Goal: Check status: Check status

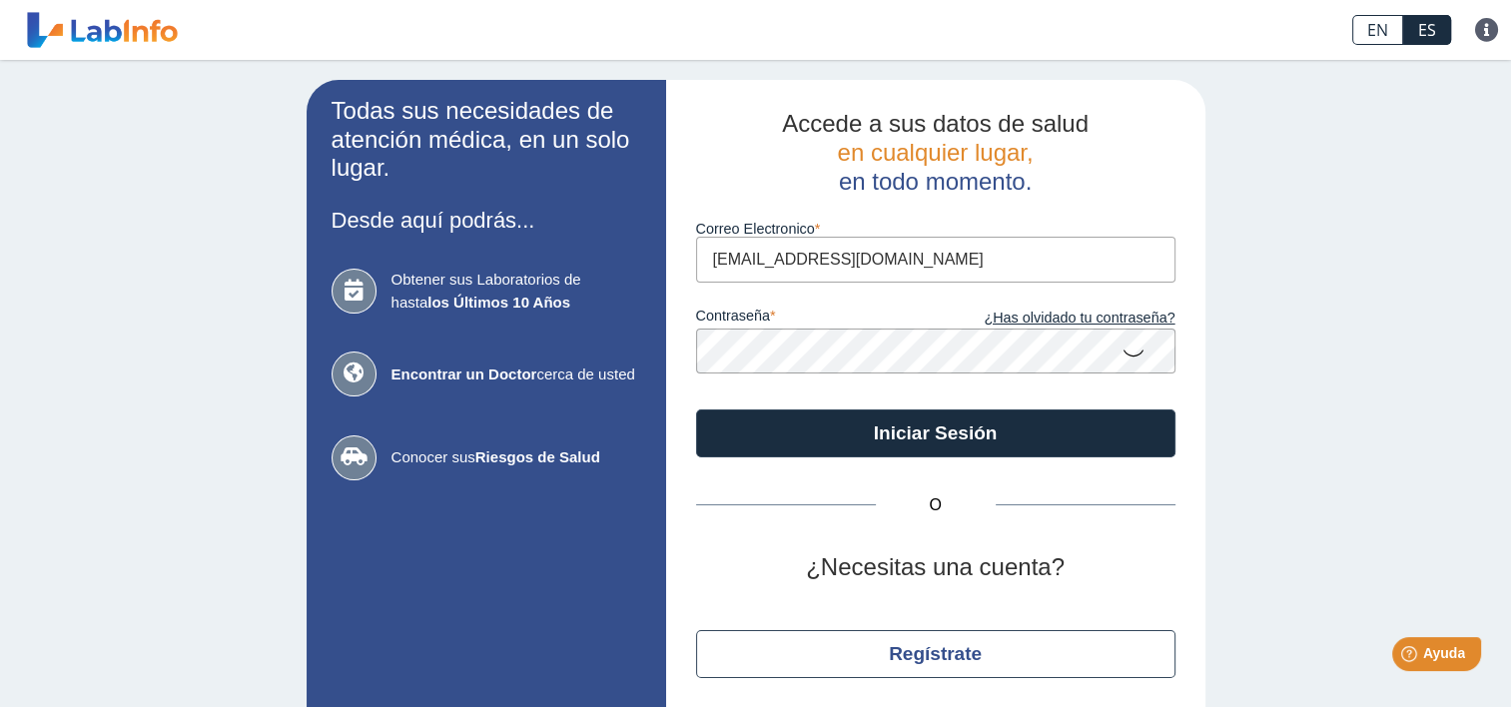
type input "[EMAIL_ADDRESS][DOMAIN_NAME]"
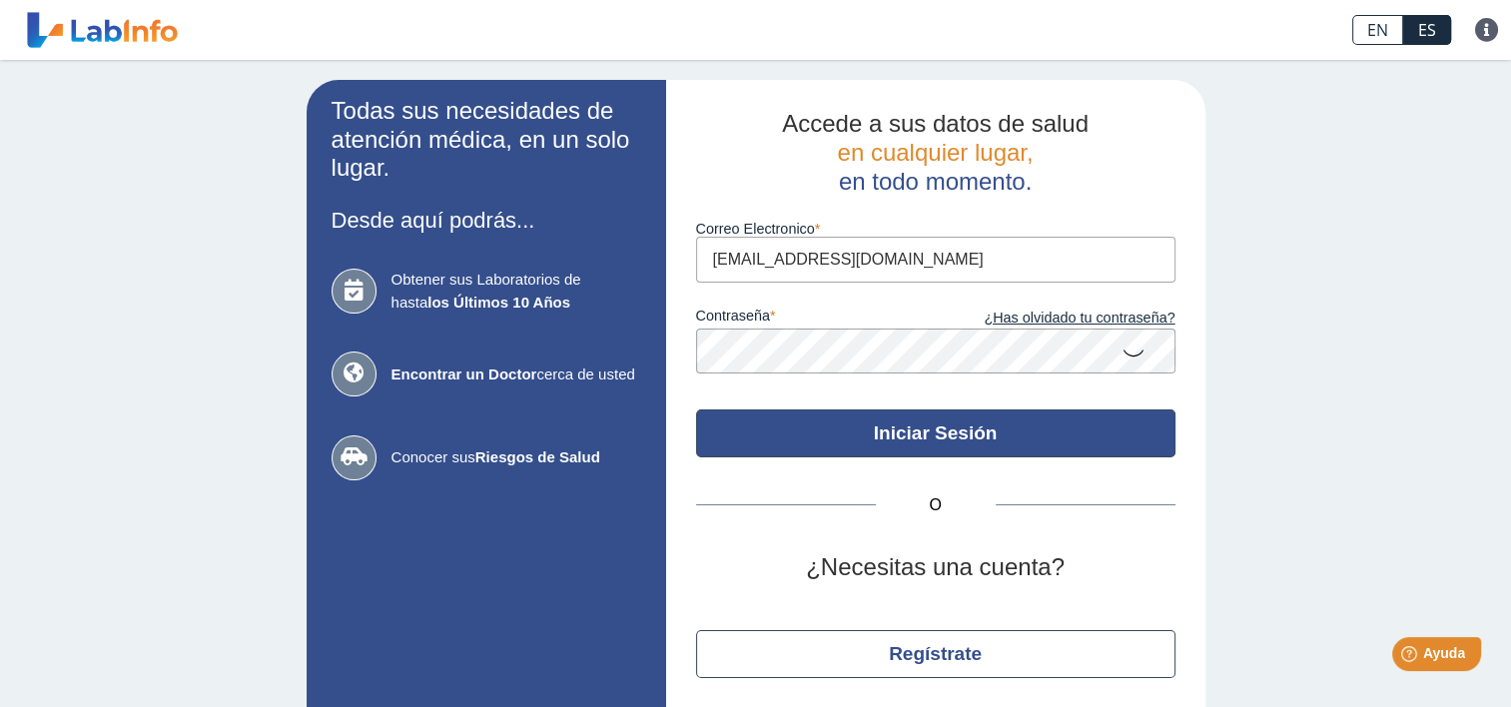
click at [928, 431] on button "Iniciar Sesión" at bounding box center [935, 433] width 479 height 48
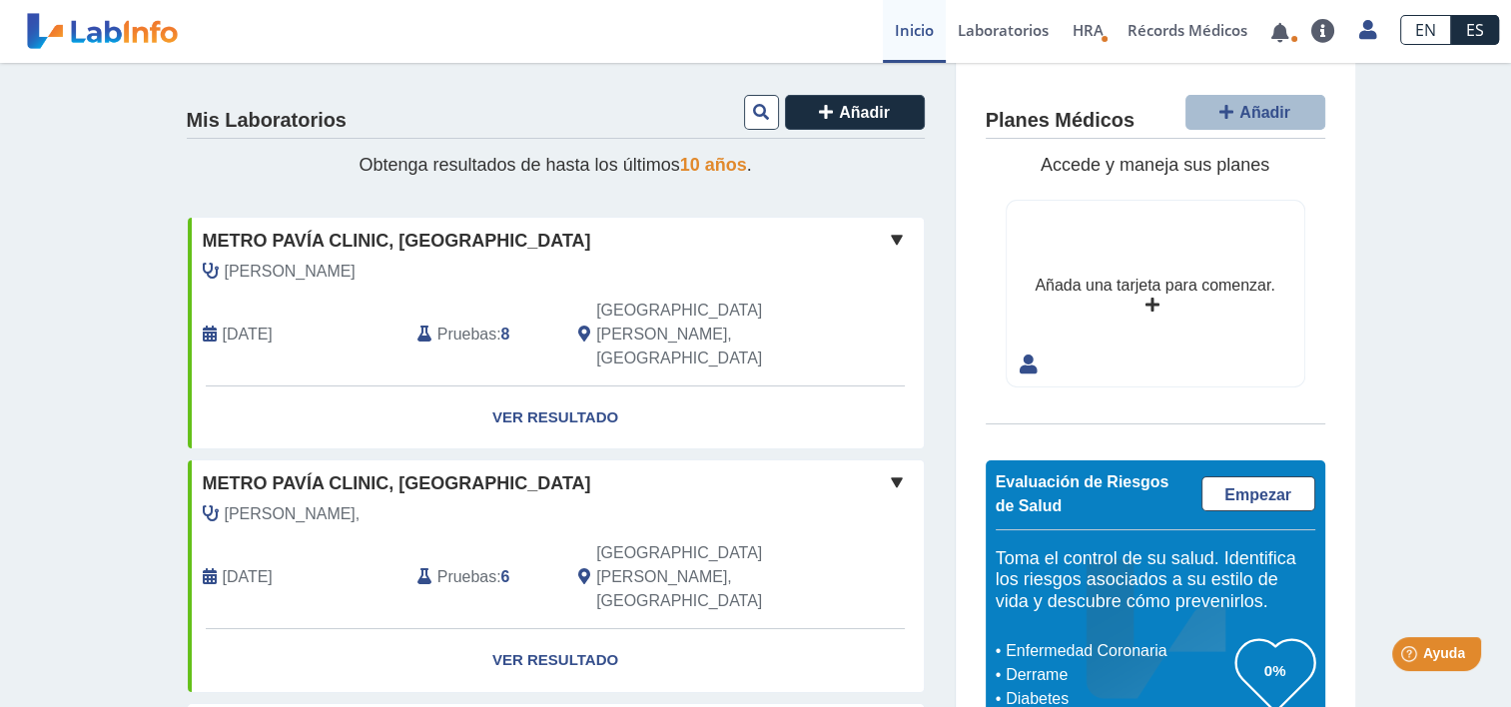
click at [248, 323] on span "[DATE]" at bounding box center [248, 335] width 50 height 24
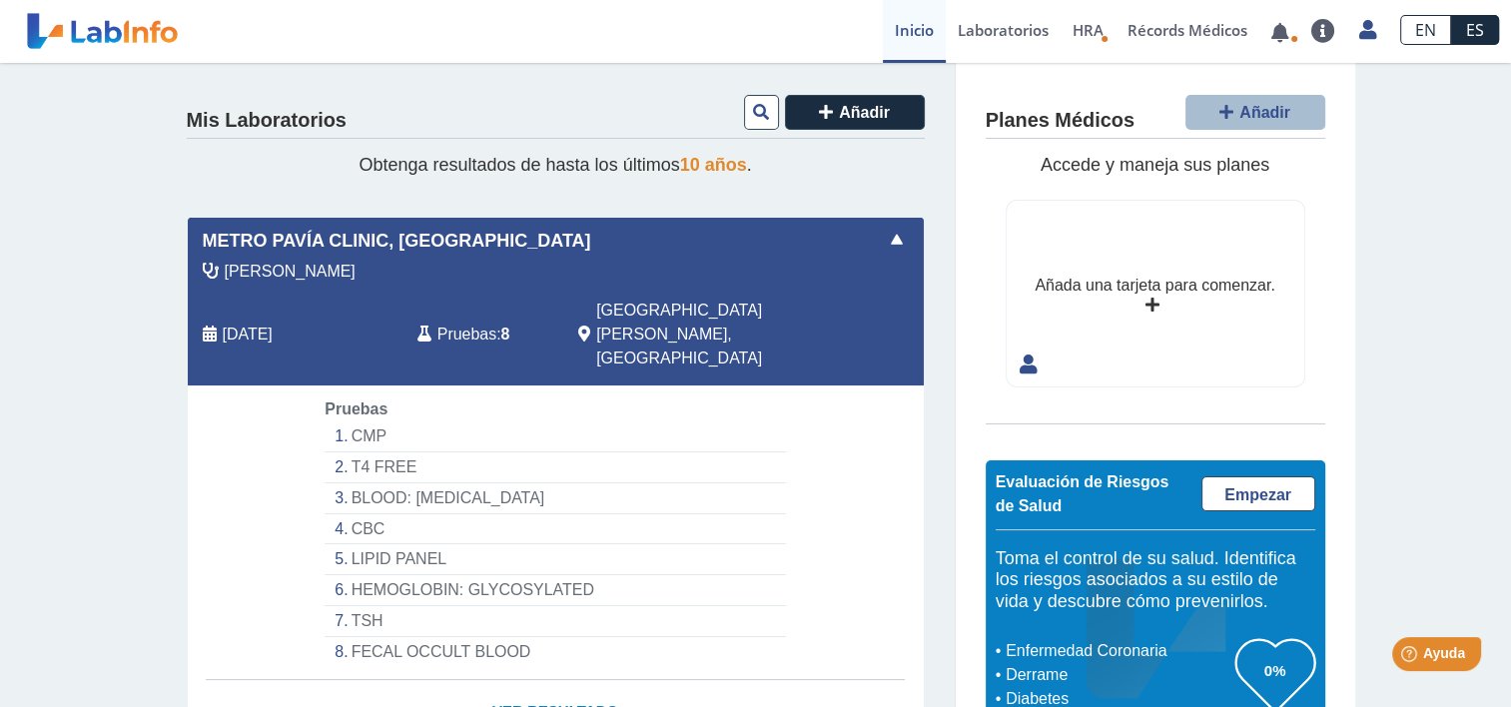
click at [535, 680] on link "Ver Resultado" at bounding box center [556, 711] width 736 height 63
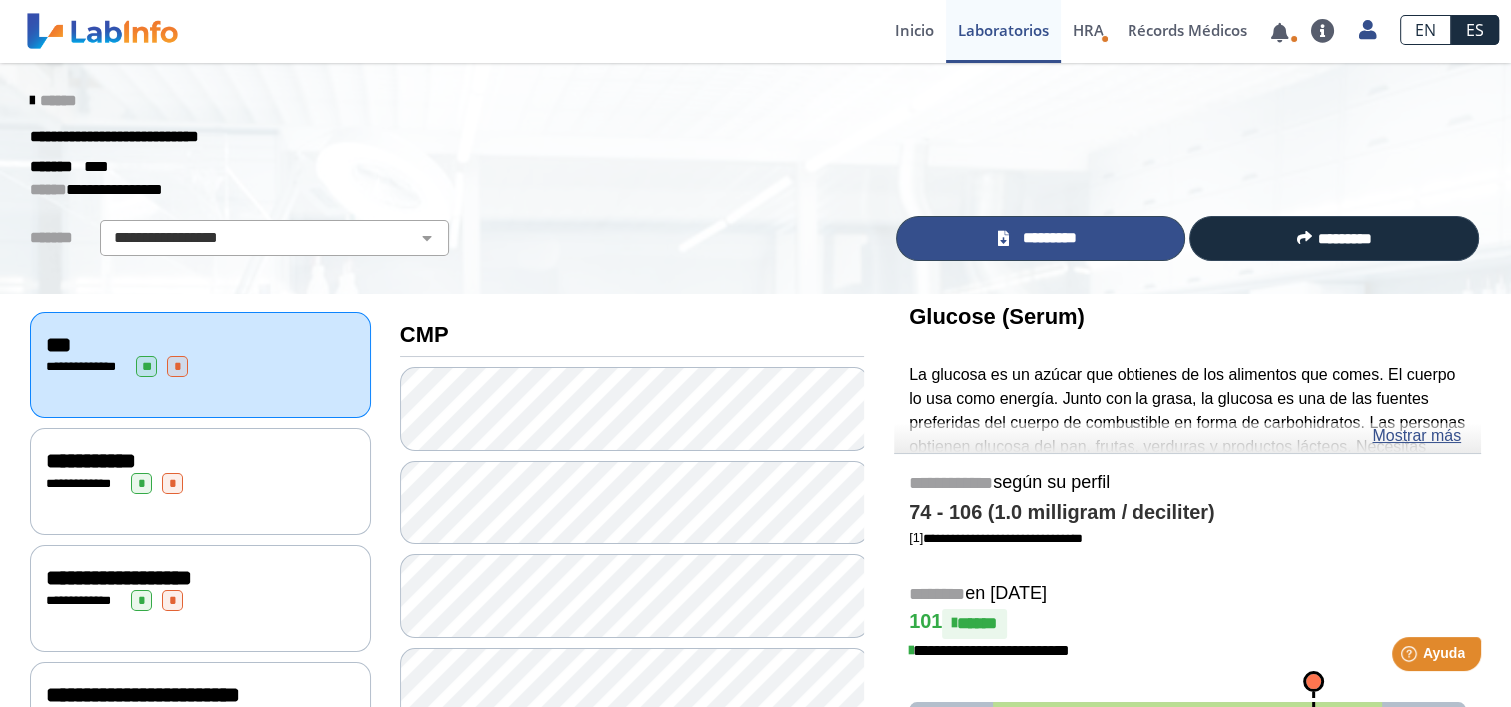
click at [1028, 232] on span "*********" at bounding box center [1049, 238] width 69 height 23
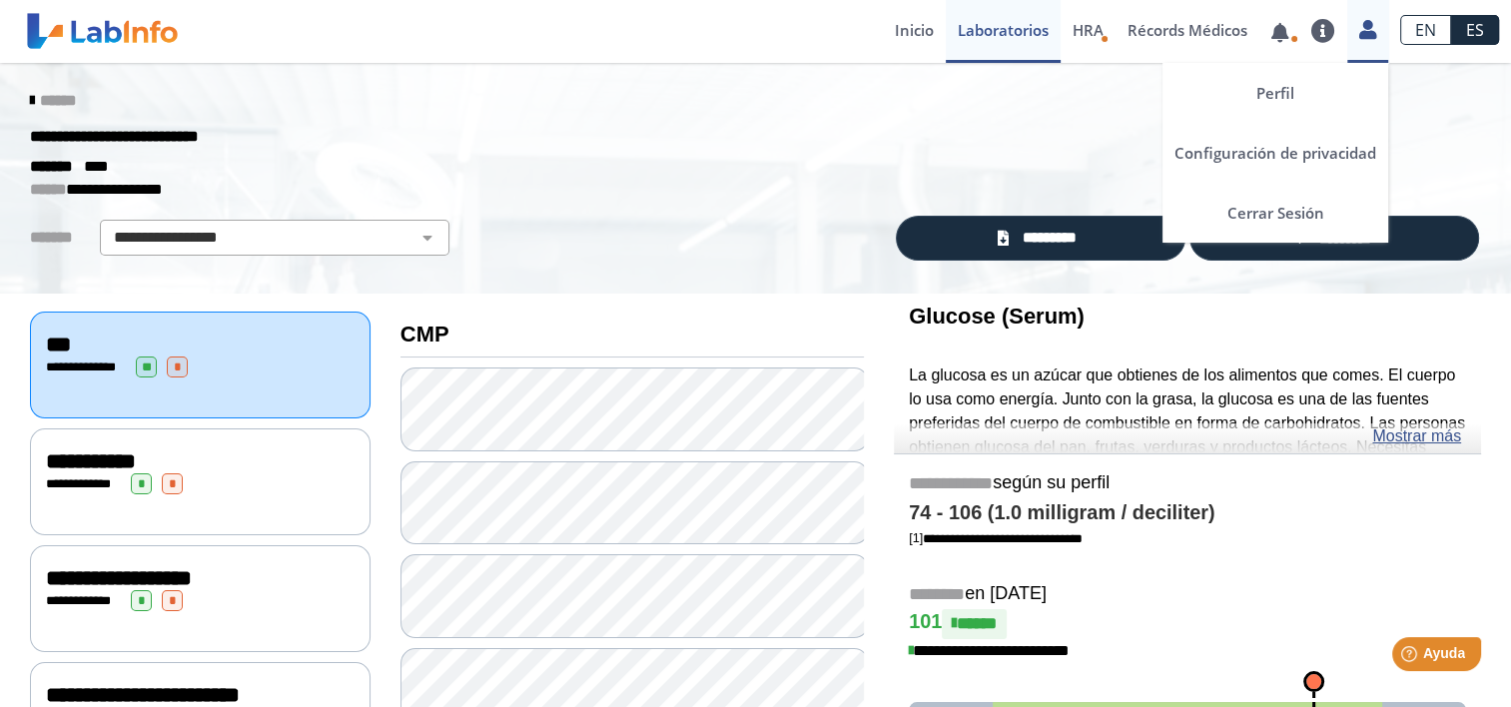
click at [1373, 31] on icon at bounding box center [1367, 29] width 17 height 15
drag, startPoint x: 1266, startPoint y: 208, endPoint x: 1198, endPoint y: 215, distance: 68.3
click at [1263, 208] on link "Cerrar Sesión" at bounding box center [1275, 213] width 226 height 60
